Goal: Check status: Check status

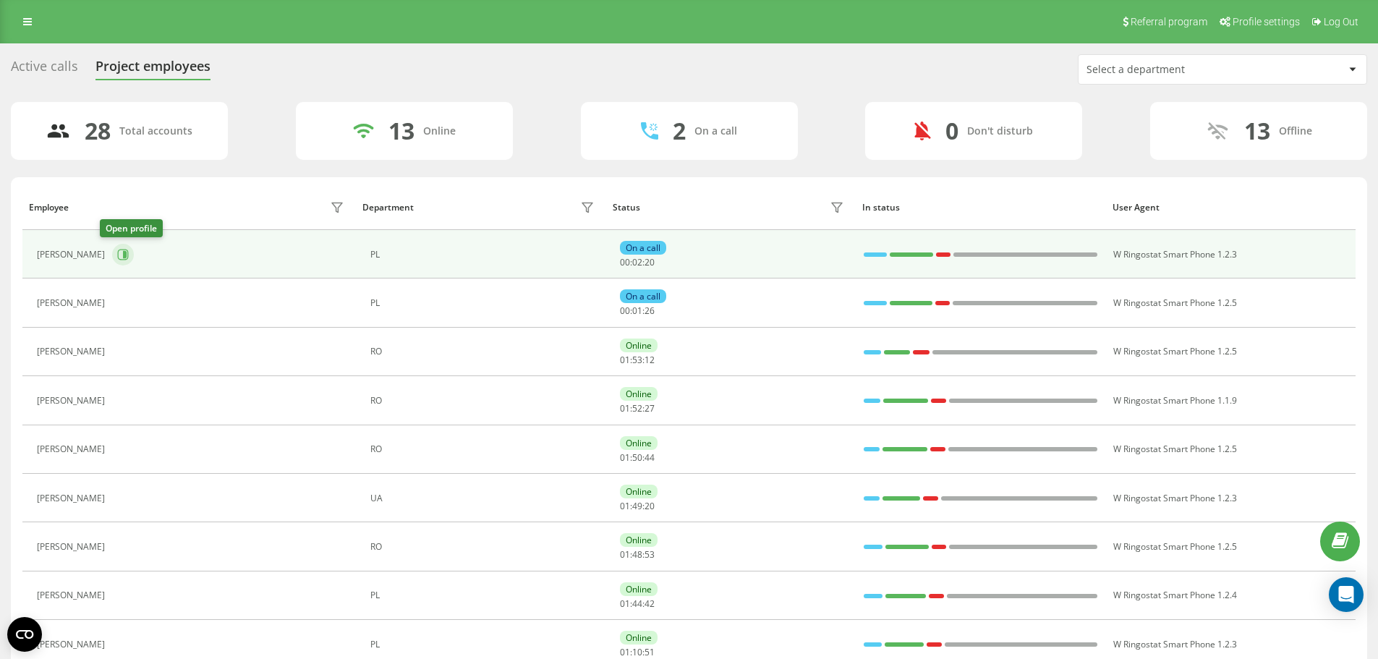
click at [118, 256] on button at bounding box center [123, 255] width 22 height 22
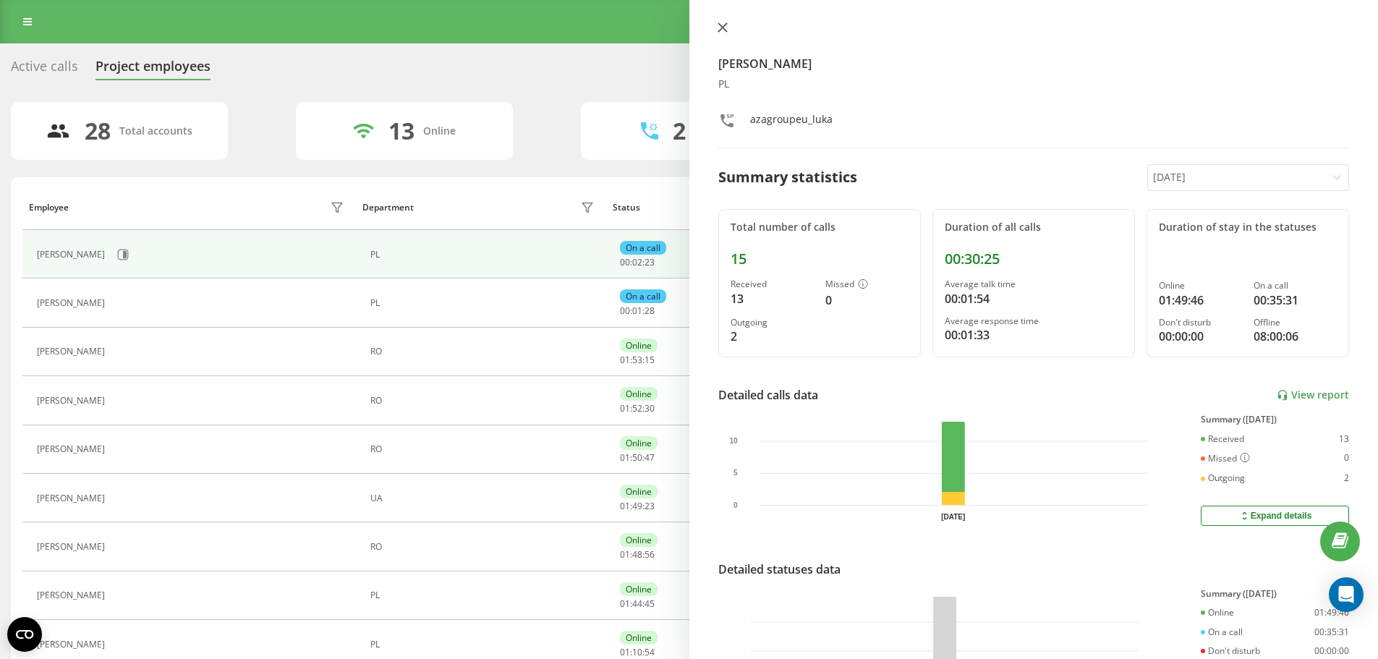
click at [719, 27] on icon at bounding box center [723, 27] width 10 height 10
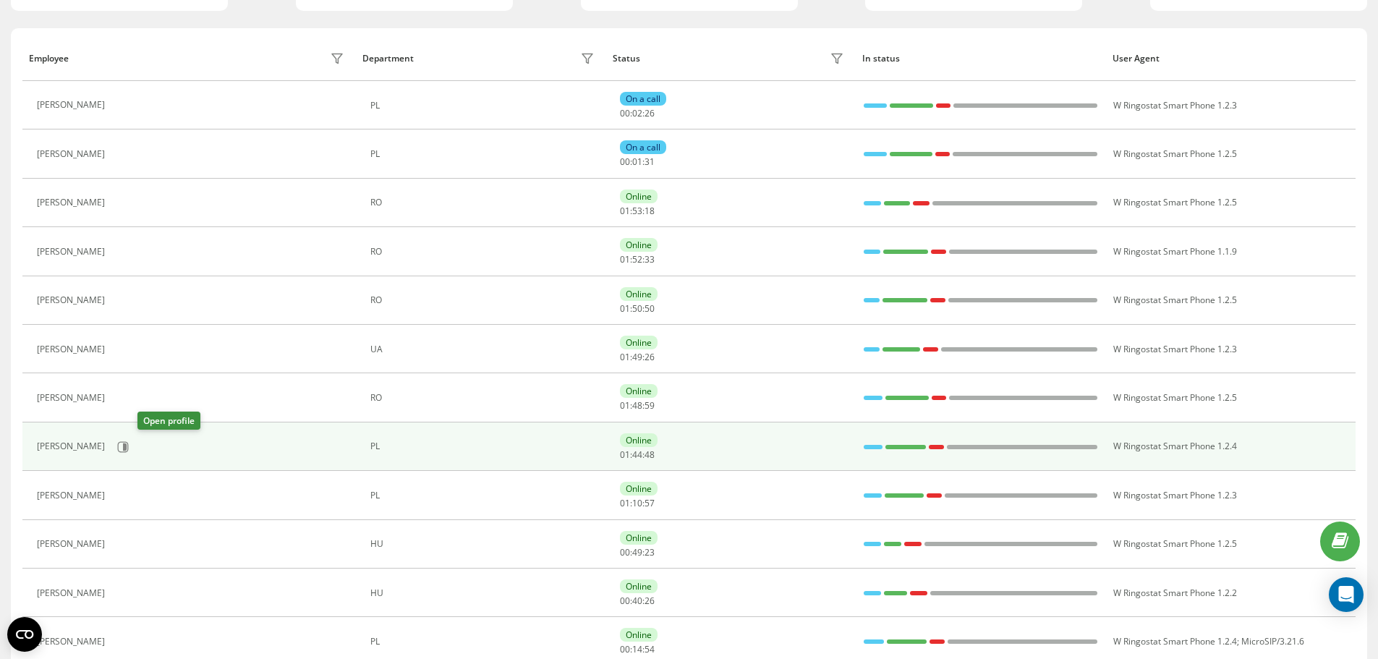
scroll to position [217, 0]
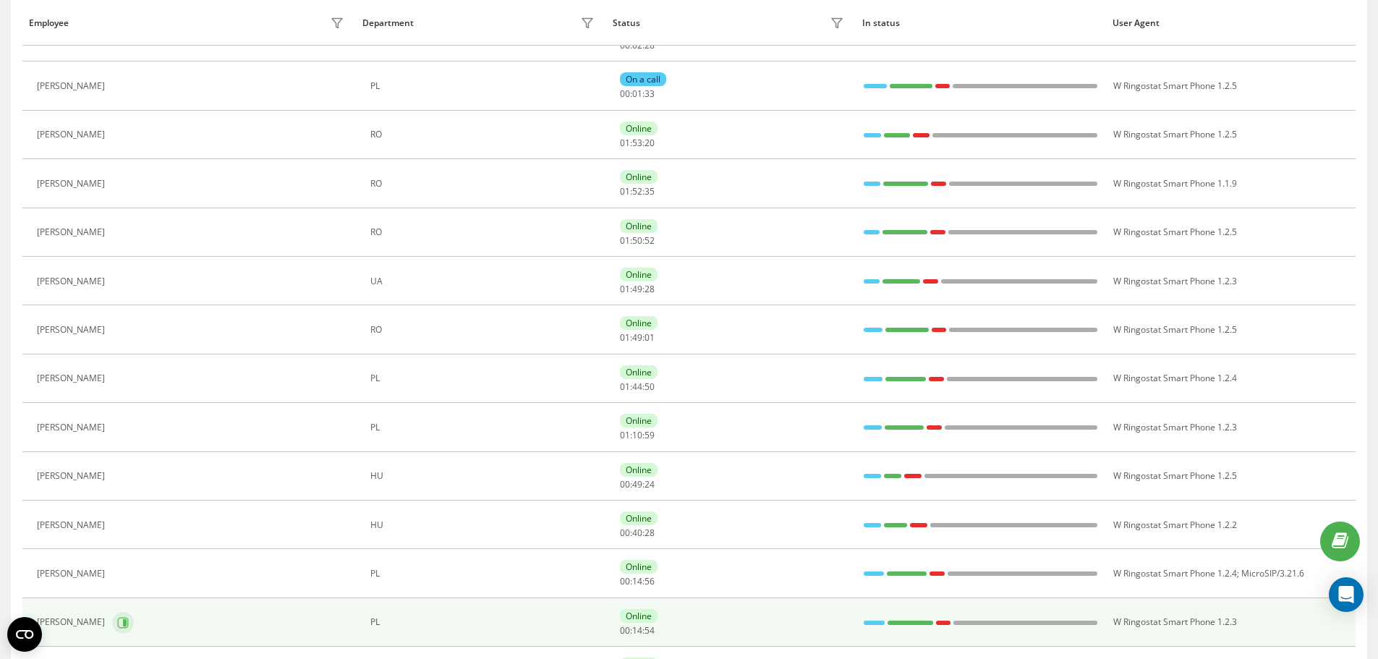
click at [134, 619] on button at bounding box center [123, 623] width 22 height 22
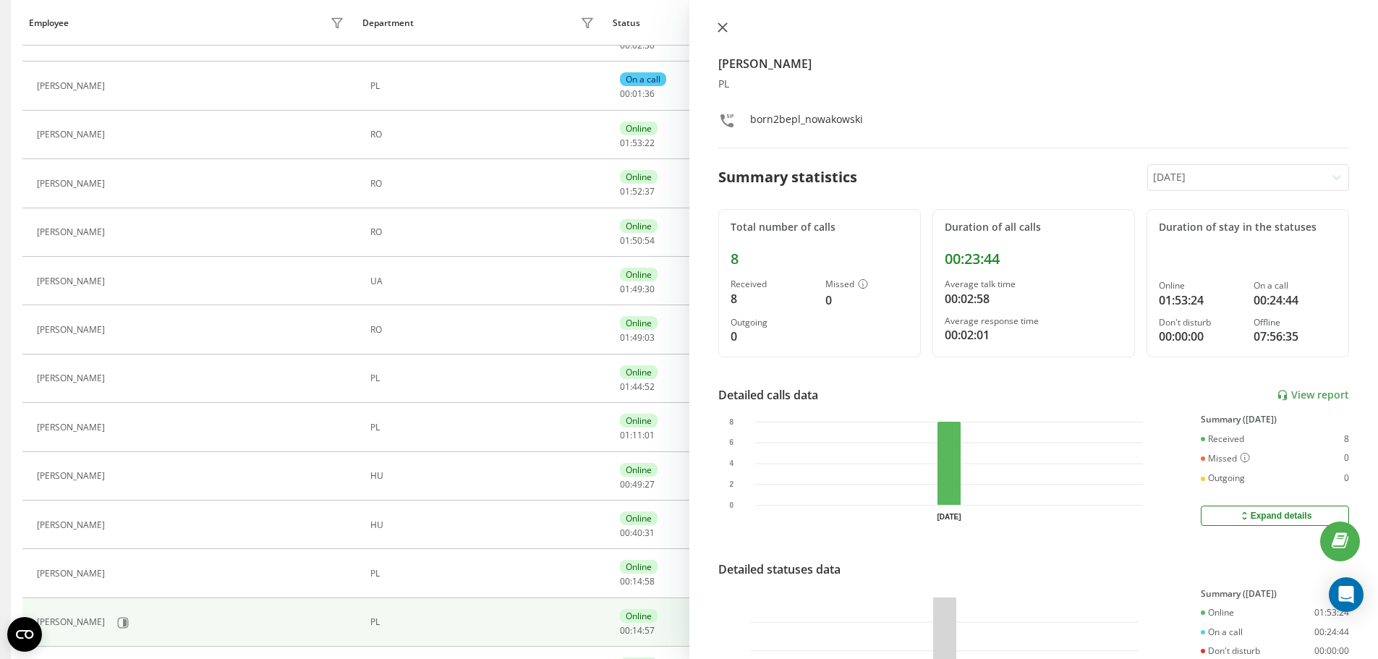
click at [719, 28] on icon at bounding box center [723, 27] width 10 height 10
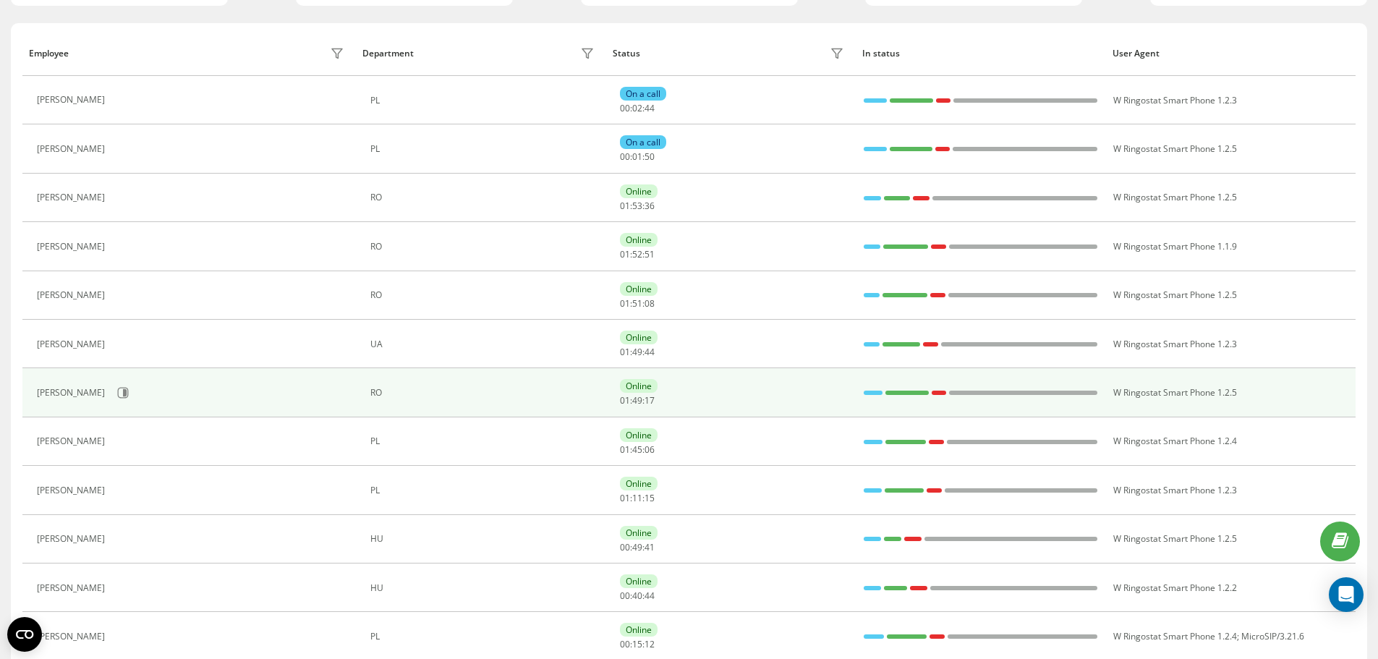
scroll to position [362, 0]
